Goal: Use online tool/utility

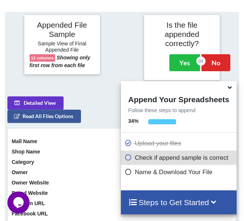
scroll to position [419, 0]
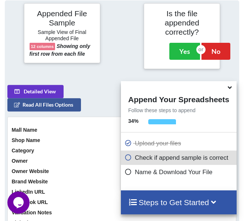
click at [126, 171] on icon at bounding box center [127, 171] width 7 height 6
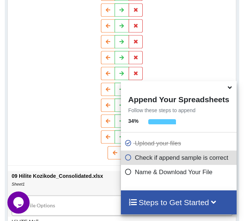
scroll to position [712, 0]
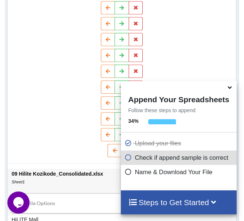
click at [126, 172] on icon at bounding box center [127, 171] width 7 height 6
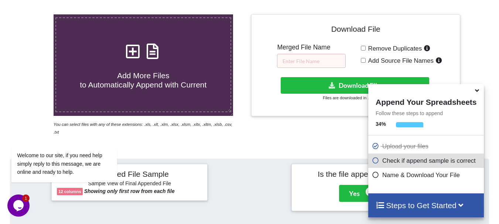
scroll to position [136, 0]
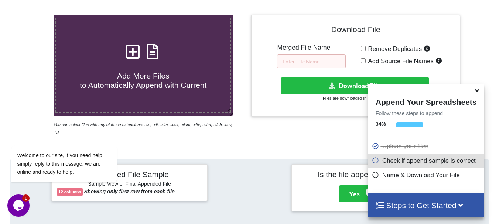
click at [249, 49] on input "Remove Duplicates" at bounding box center [363, 48] width 5 height 5
checkbox input "true"
click at [249, 65] on input "text" at bounding box center [311, 61] width 69 height 14
click at [249, 60] on input "Add Source File Names" at bounding box center [363, 60] width 5 height 5
click at [249, 62] on input "text" at bounding box center [311, 61] width 69 height 14
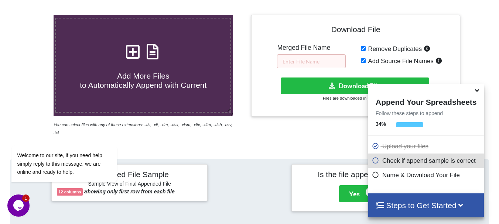
click at [249, 60] on input "Add Source File Names" at bounding box center [363, 60] width 5 height 5
checkbox input "false"
click at [249, 67] on input "text" at bounding box center [311, 61] width 69 height 14
type input "F"
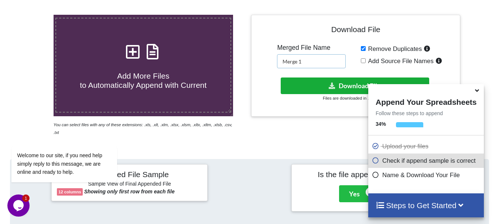
type input "Merge 1"
click at [249, 90] on button "Download File" at bounding box center [355, 86] width 148 height 17
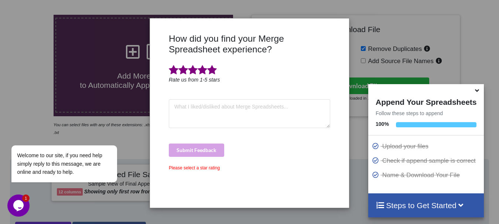
click at [207, 73] on span at bounding box center [212, 70] width 10 height 10
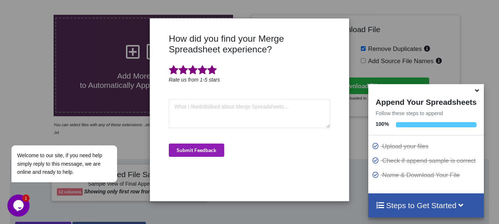
click at [198, 149] on button "Submit Feedback" at bounding box center [196, 150] width 55 height 13
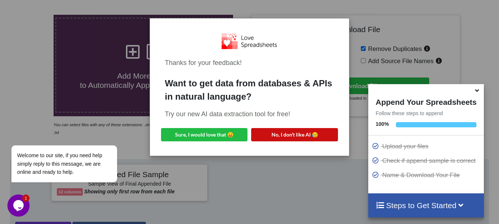
click at [249, 134] on button "No, I don't like AI 😥" at bounding box center [294, 134] width 86 height 13
